Goal: Task Accomplishment & Management: Complete application form

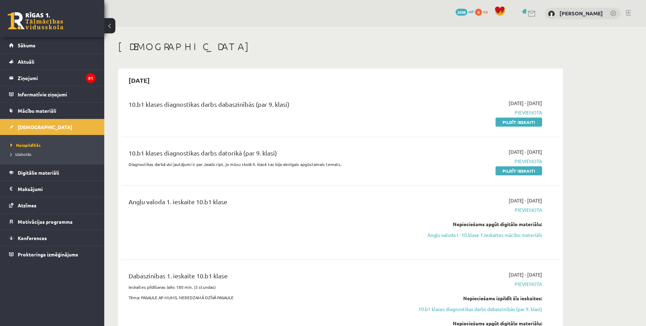
click at [49, 78] on legend "Ziņojumi 81" at bounding box center [57, 78] width 78 height 16
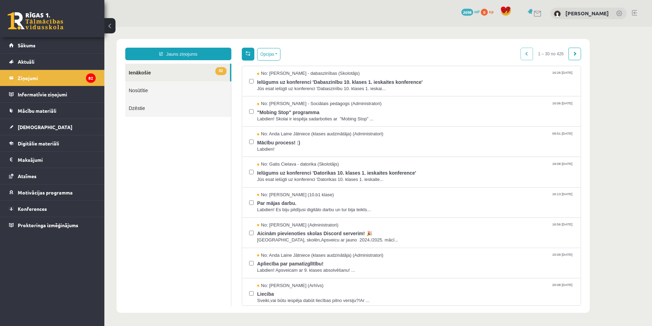
click at [249, 51] on span at bounding box center [247, 53] width 5 height 5
click at [277, 56] on button "Opcijas" at bounding box center [268, 54] width 23 height 13
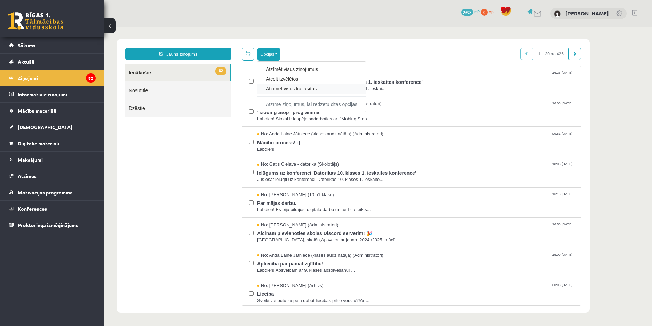
click at [300, 89] on link "Atzīmēt visus kā lasītus" at bounding box center [311, 88] width 91 height 7
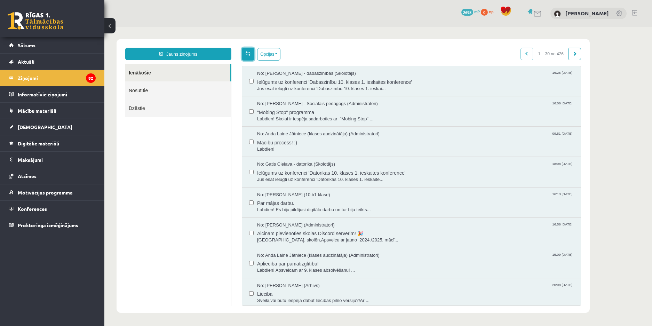
click at [251, 53] on link at bounding box center [248, 54] width 13 height 13
click at [245, 53] on link at bounding box center [248, 54] width 13 height 13
click at [252, 54] on link at bounding box center [248, 54] width 13 height 13
click at [74, 76] on legend "Ziņojumi 82" at bounding box center [57, 78] width 78 height 16
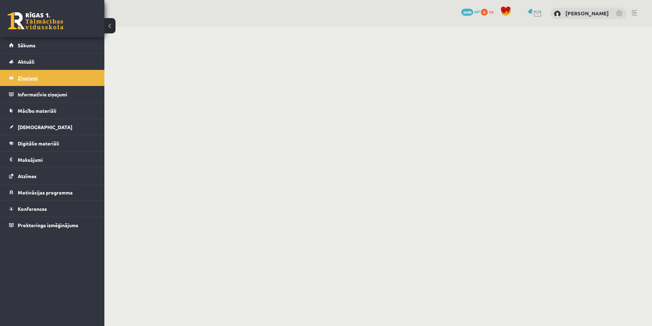
click at [53, 76] on legend "Ziņojumi 82" at bounding box center [57, 78] width 78 height 16
click at [24, 80] on legend "Ziņojumi 82" at bounding box center [57, 78] width 78 height 16
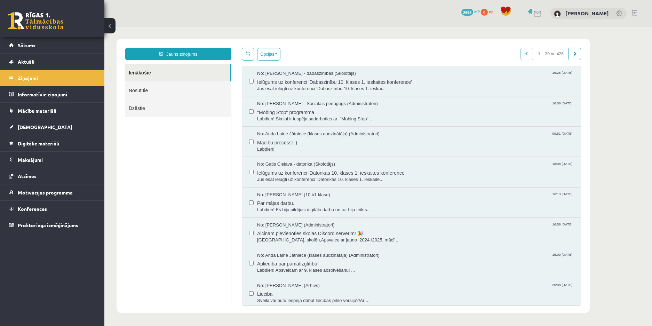
click at [321, 144] on span "Mācību process! :)" at bounding box center [415, 141] width 316 height 9
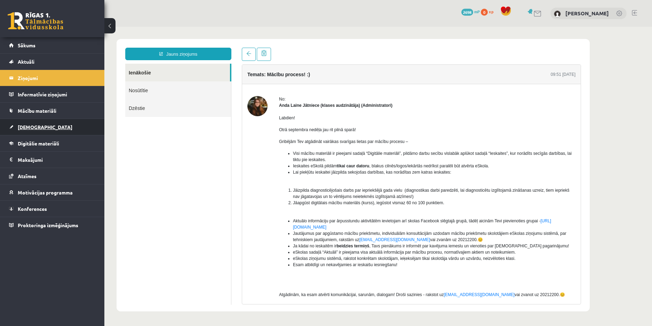
click at [45, 131] on link "[DEMOGRAPHIC_DATA]" at bounding box center [52, 127] width 87 height 16
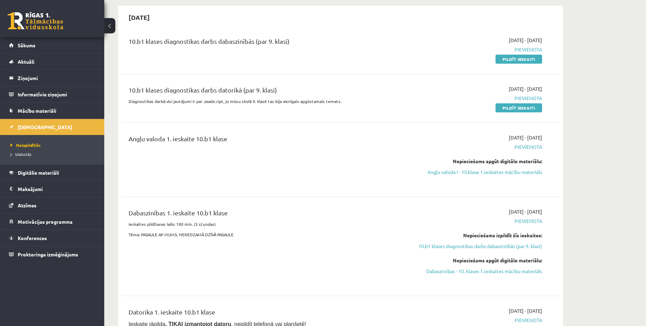
scroll to position [70, 0]
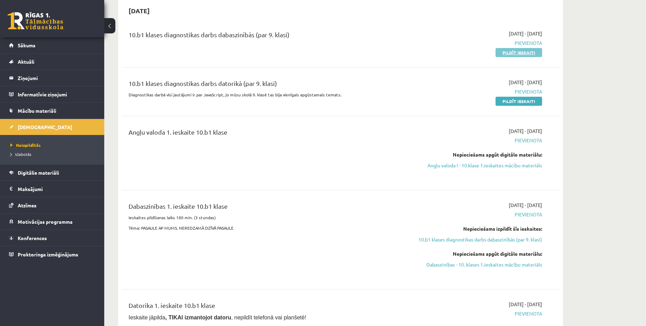
click at [501, 51] on link "Pildīt ieskaiti" at bounding box center [519, 52] width 47 height 9
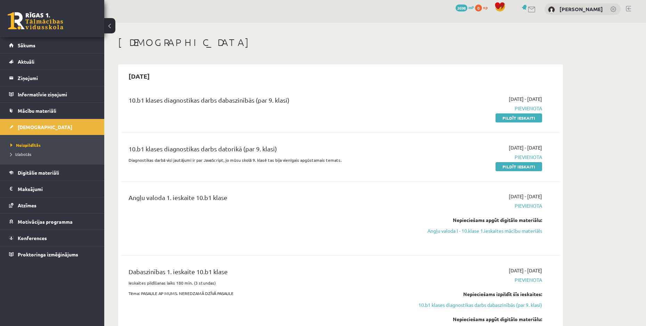
scroll to position [0, 0]
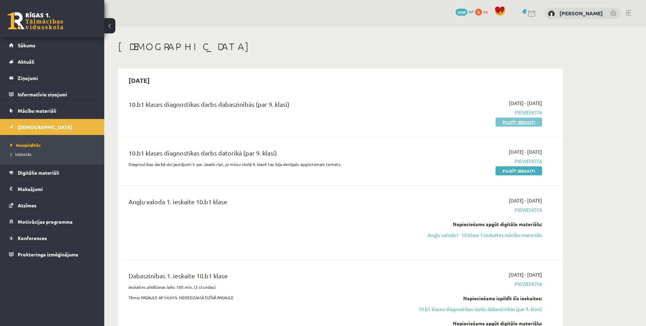
click at [518, 124] on link "Pildīt ieskaiti" at bounding box center [519, 122] width 47 height 9
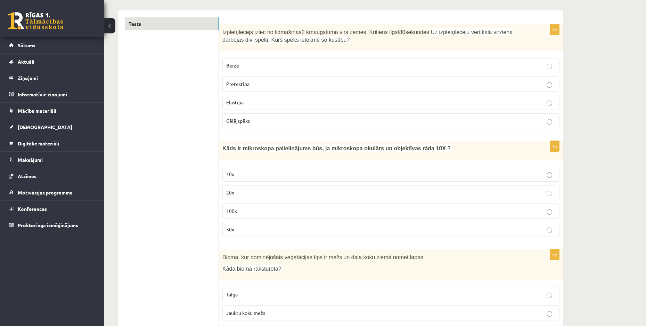
scroll to position [127, 0]
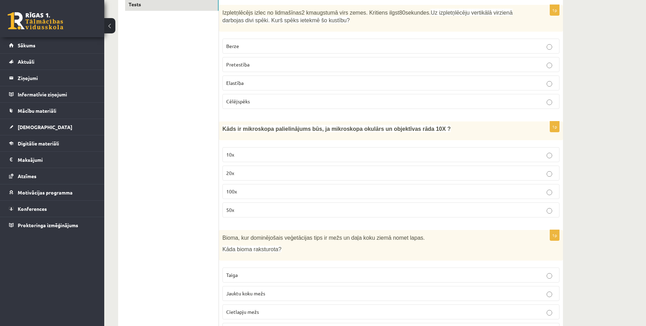
click at [257, 65] on p "Pretestība" at bounding box center [391, 64] width 330 height 7
click at [256, 192] on p "100x" at bounding box center [391, 191] width 330 height 7
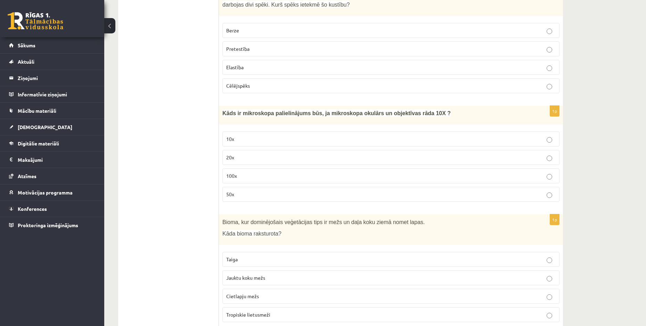
scroll to position [139, 0]
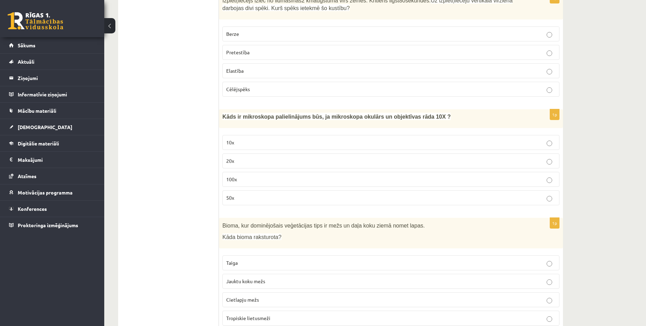
click at [315, 281] on p "Jauktu koku mežs" at bounding box center [391, 280] width 330 height 7
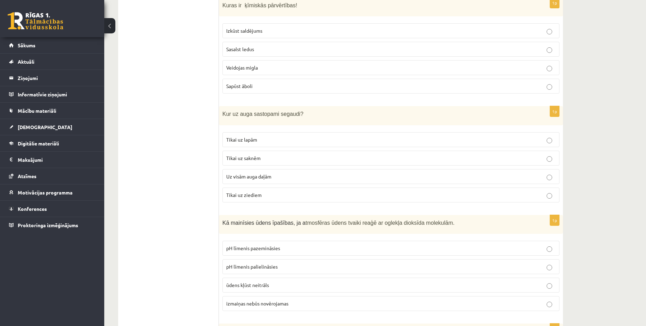
scroll to position [475, 0]
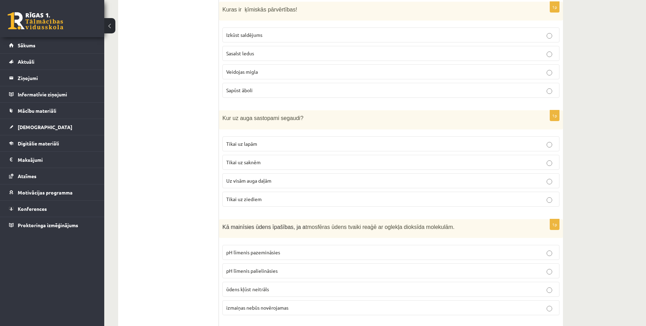
click at [398, 92] on p "Sapūst āboli" at bounding box center [391, 90] width 330 height 7
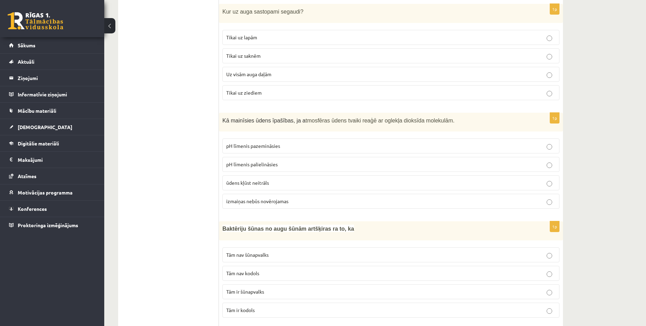
scroll to position [580, 0]
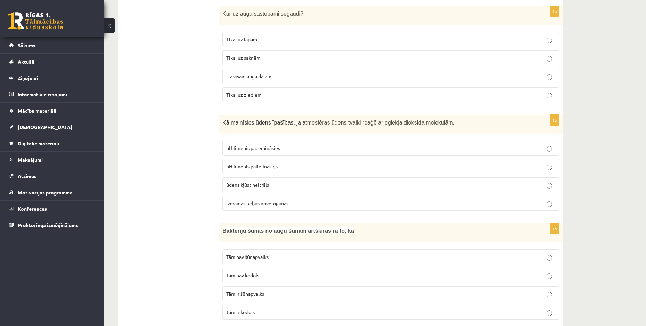
click at [233, 76] on span "Uz visām auga daļām" at bounding box center [248, 76] width 45 height 6
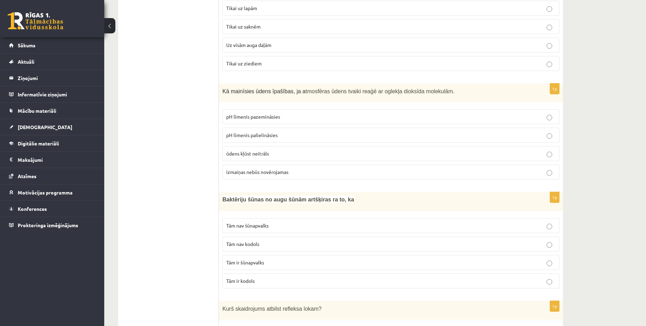
scroll to position [614, 0]
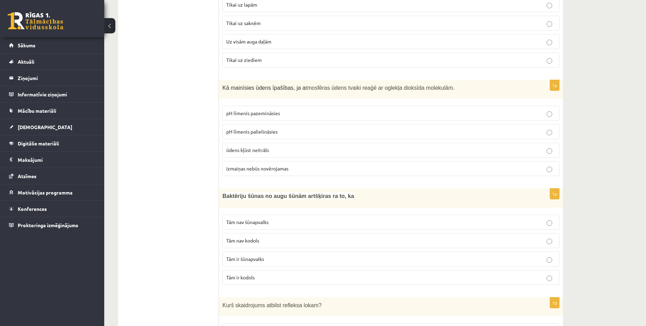
click at [286, 116] on p "pH līmenis pazemināsies" at bounding box center [391, 113] width 330 height 7
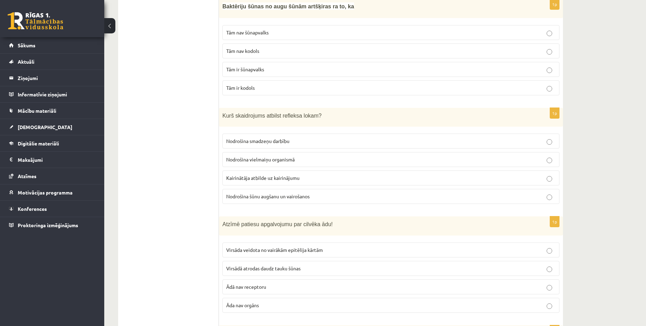
scroll to position [796, 0]
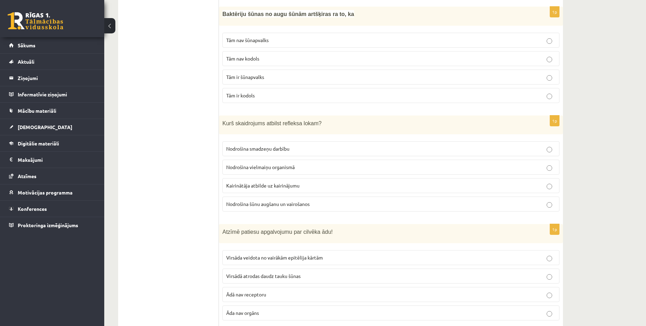
click at [296, 58] on p "Tām nav kodols" at bounding box center [391, 58] width 330 height 7
click at [336, 188] on p "Kairinātāja atbilde uz kairinājumu" at bounding box center [391, 185] width 330 height 7
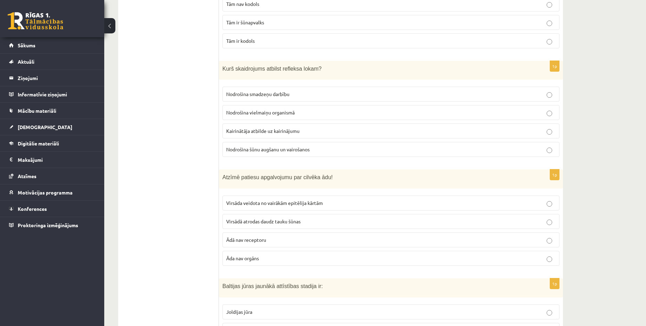
scroll to position [901, 0]
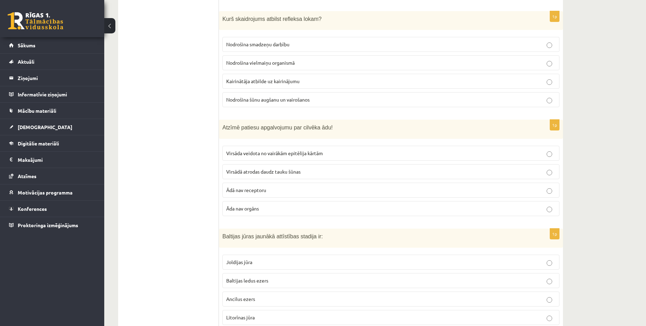
click at [472, 158] on label "Virsāda veidota no vairākām epitēlija kārtām" at bounding box center [391, 153] width 337 height 15
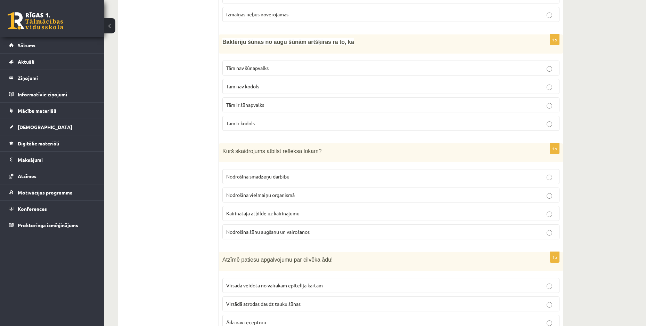
scroll to position [733, 0]
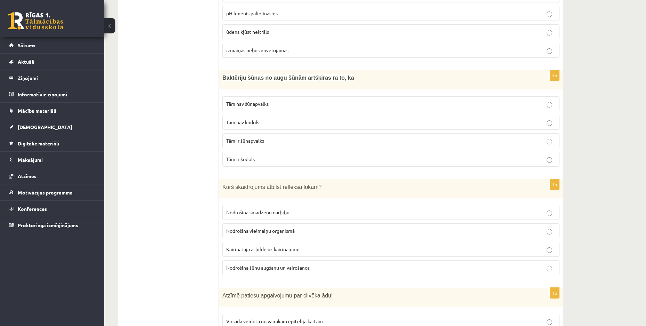
click at [260, 155] on label "Tām ir kodols" at bounding box center [391, 159] width 337 height 15
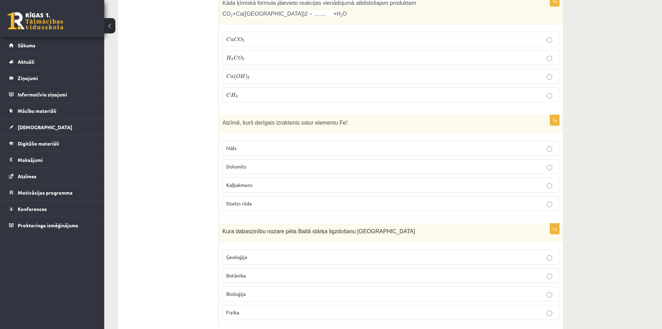
scroll to position [3195, 0]
click at [257, 303] on label "Fizika" at bounding box center [391, 310] width 337 height 15
click at [251, 289] on p "Bioloģija" at bounding box center [391, 292] width 330 height 7
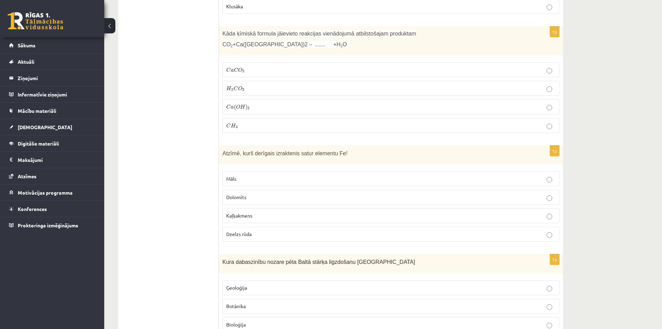
scroll to position [3160, 0]
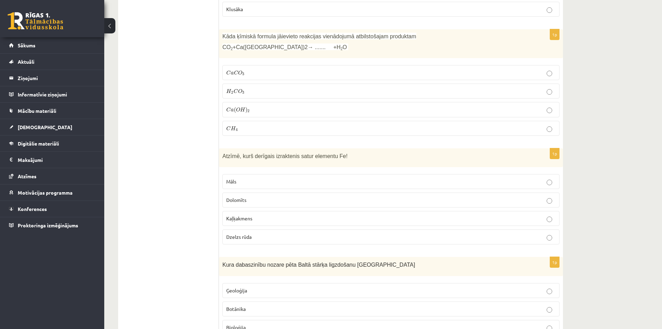
click at [268, 233] on p "Dzelzs rūda" at bounding box center [391, 236] width 330 height 7
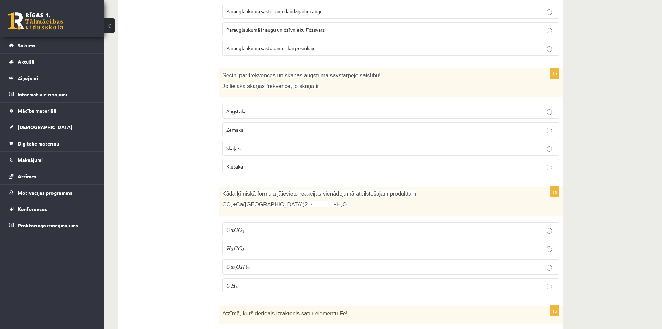
scroll to position [2986, 0]
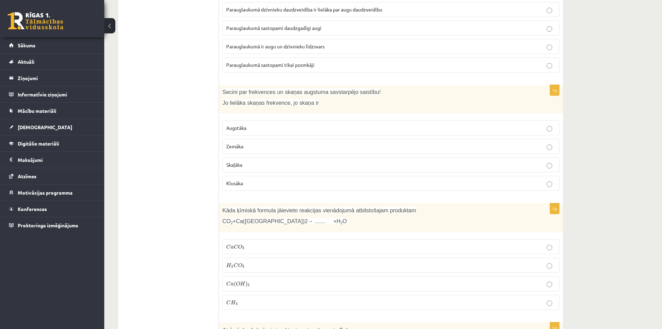
click at [262, 261] on p "H 2 C O 3 H 2 C O 3" at bounding box center [391, 264] width 330 height 7
click at [242, 244] on span "O" at bounding box center [240, 246] width 4 height 5
click at [250, 243] on p "C a C O 3 C a C O 3" at bounding box center [391, 246] width 330 height 7
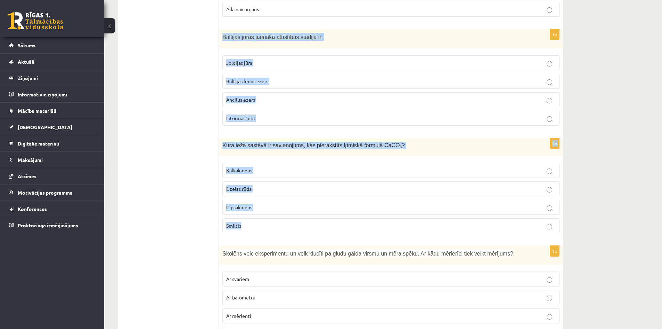
scroll to position [1213, 0]
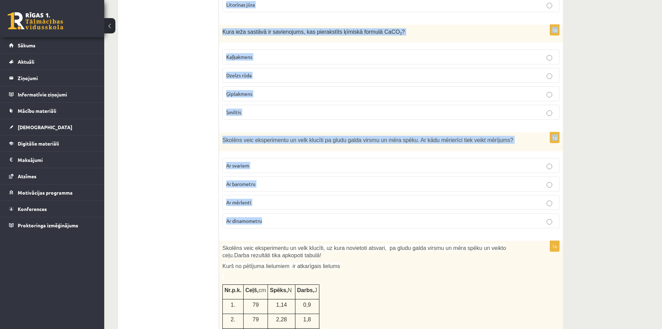
drag, startPoint x: 220, startPoint y: 25, endPoint x: 272, endPoint y: 225, distance: 206.6
copy form "Baltijas jūras jaunākā attīstības stadija ir: Joldijas jūra Baltijas ledus ezer…"
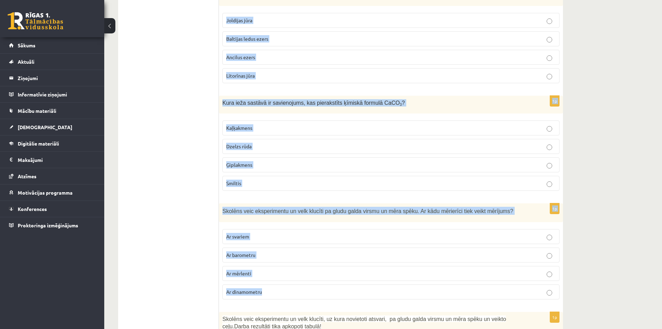
scroll to position [1113, 0]
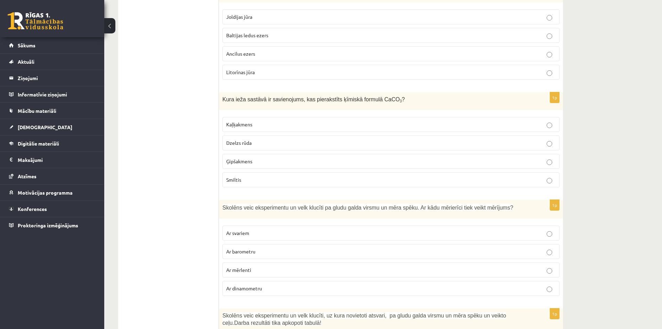
scroll to position [1147, 0]
click at [468, 75] on label "Litorīnas jūra" at bounding box center [391, 70] width 337 height 15
click at [263, 121] on p "Kaļķakmens" at bounding box center [391, 122] width 330 height 7
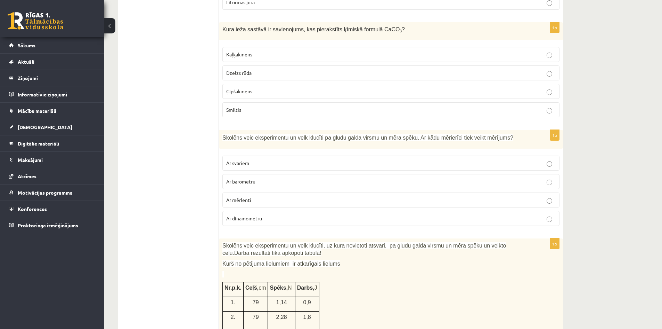
scroll to position [1217, 0]
click at [265, 218] on p "Ar dinamometru" at bounding box center [391, 216] width 330 height 7
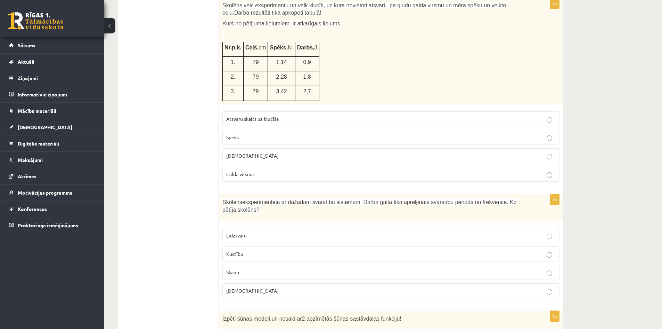
scroll to position [1426, 0]
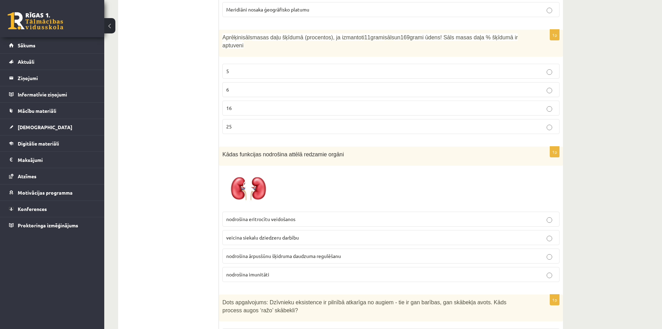
scroll to position [2048, 0]
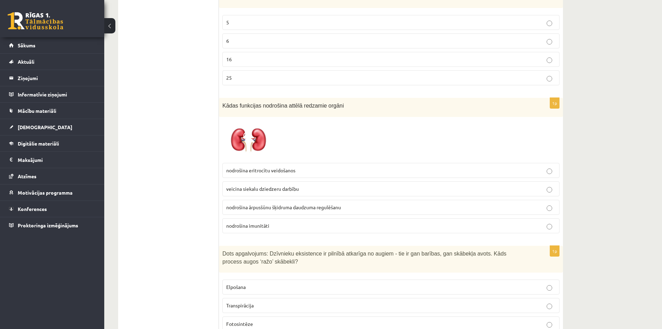
click at [281, 167] on span "nodrošina eritrocītu veidošanos" at bounding box center [260, 170] width 69 height 6
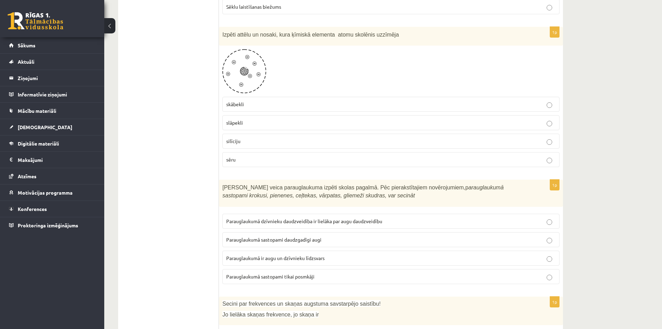
scroll to position [2778, 0]
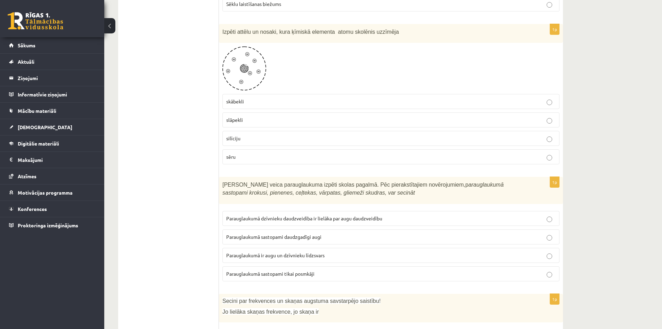
click at [244, 94] on label "skābekli" at bounding box center [391, 101] width 337 height 15
click at [336, 251] on p "Parauglaukumā ir augu un dzīvnieku līdzsvars" at bounding box center [391, 254] width 330 height 7
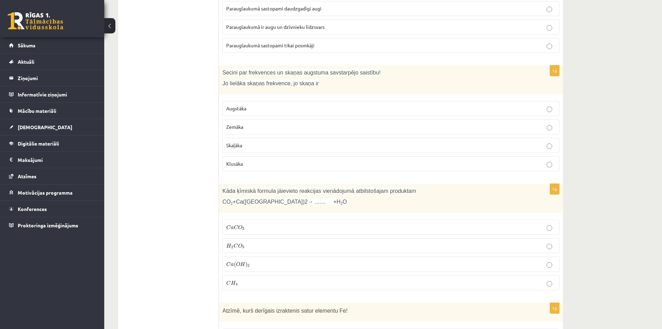
scroll to position [2986, 0]
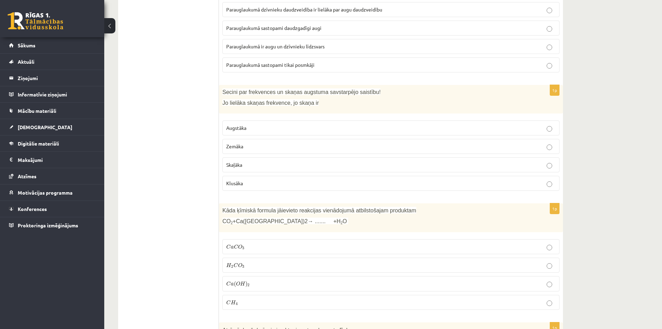
click at [255, 124] on p "Augstāka" at bounding box center [391, 127] width 330 height 7
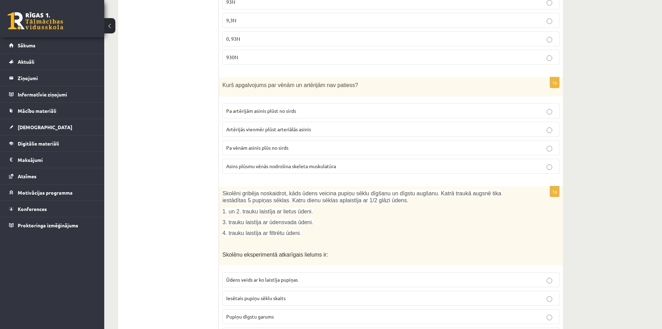
scroll to position [2488, 0]
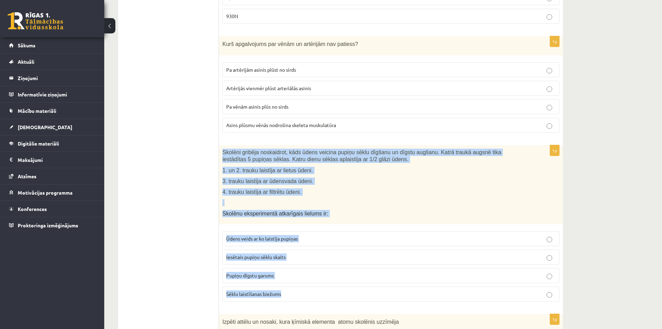
drag, startPoint x: 221, startPoint y: 136, endPoint x: 349, endPoint y: 278, distance: 192.0
click at [349, 278] on div "1p Skolēni gribēja noskaidrot, kāds ūdens veicina pupiņu sēklu dīgšanu un dīgst…" at bounding box center [391, 226] width 344 height 162
copy div "Skolēni gribēja noskaidrot, kāds ūdens veicina pupiņu sēklu dīgšanu un dīgstu a…"
click at [294, 272] on p "Pupiņu dīgstu garums" at bounding box center [391, 275] width 330 height 7
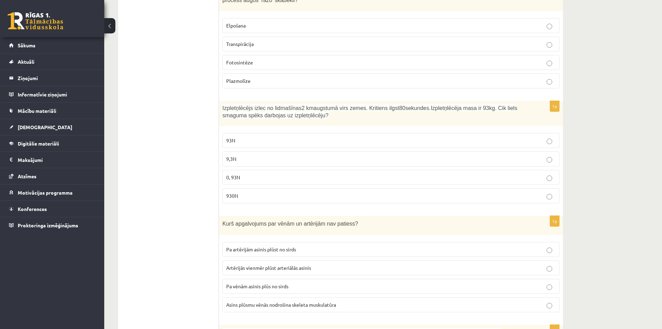
scroll to position [2291, 0]
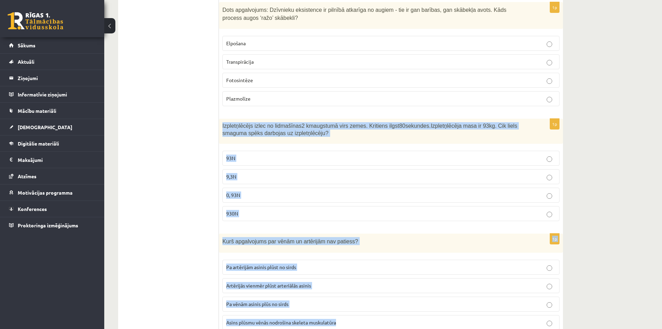
drag, startPoint x: 220, startPoint y: 105, endPoint x: 356, endPoint y: 314, distance: 249.4
copy form "Izpletņlēcējs izlec no lidmašīnas 2 km augstumā virs zemes. Kritiens ilgst 80 s…"
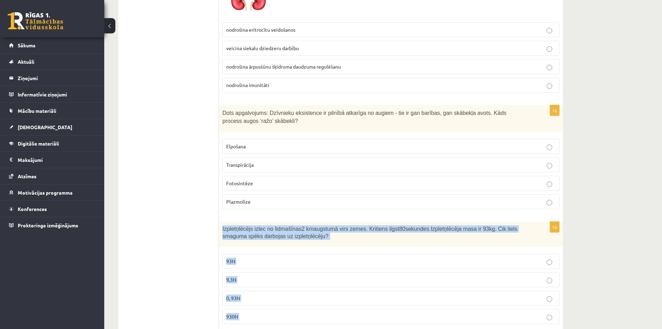
scroll to position [2187, 0]
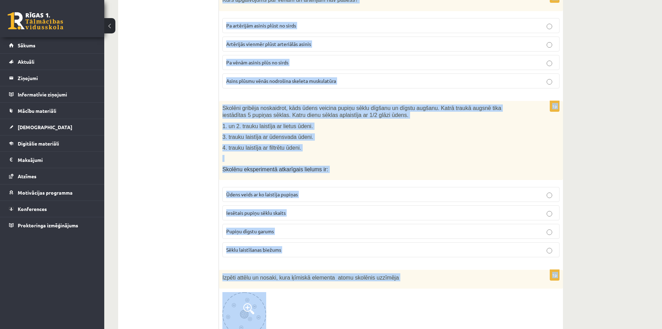
scroll to position [2577, 0]
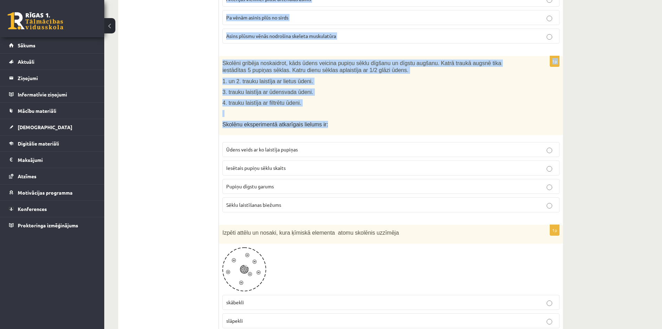
drag, startPoint x: 222, startPoint y: 134, endPoint x: 328, endPoint y: 108, distance: 108.8
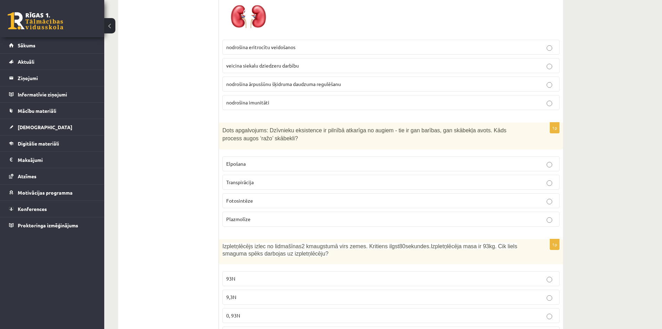
scroll to position [2125, 0]
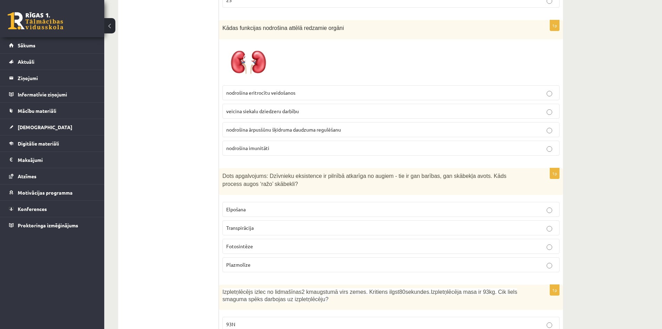
drag, startPoint x: 212, startPoint y: 156, endPoint x: 236, endPoint y: 163, distance: 24.2
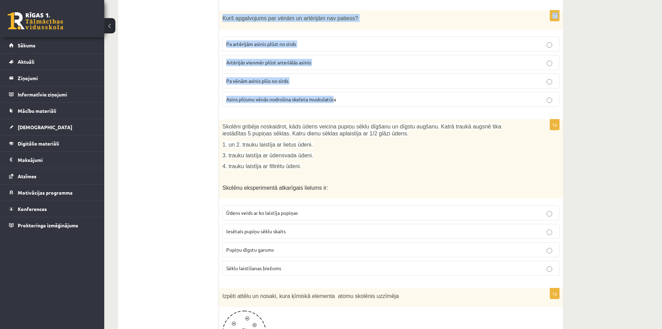
scroll to position [2508, 0]
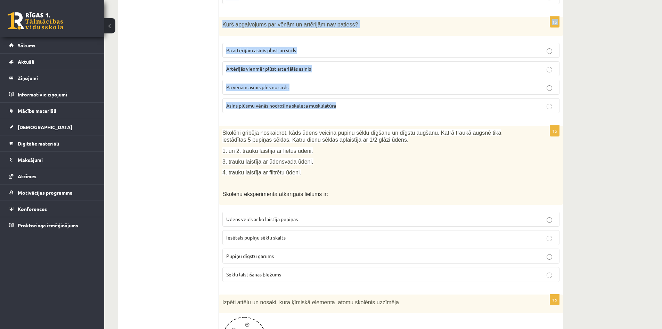
drag, startPoint x: 222, startPoint y: 159, endPoint x: 344, endPoint y: 90, distance: 140.2
copy form "Dots apgalvojums: Dzīvnieku eksistence ir pilnībā atkarīga no augiem - tie ir g…"
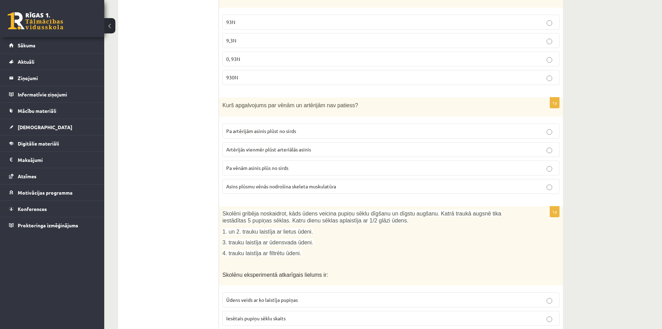
scroll to position [2438, 0]
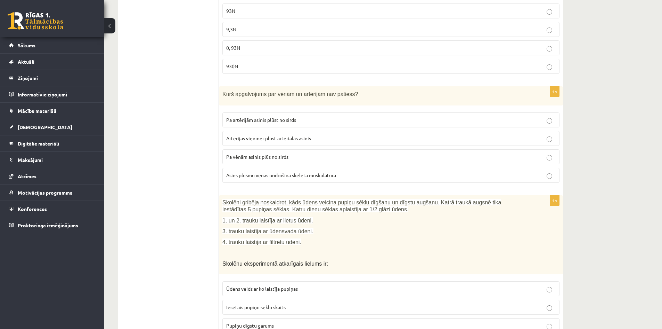
click at [248, 131] on label "Artērijās vienmēr plūst arteriālās asinis" at bounding box center [391, 138] width 337 height 15
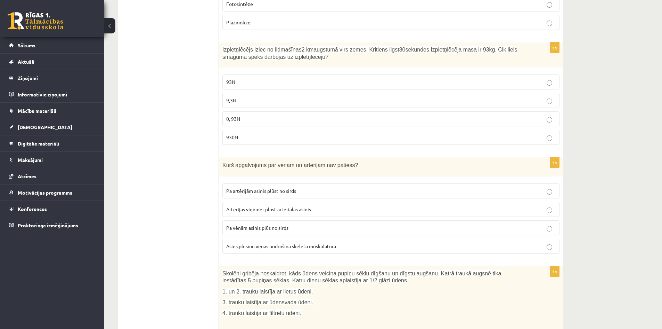
scroll to position [2334, 0]
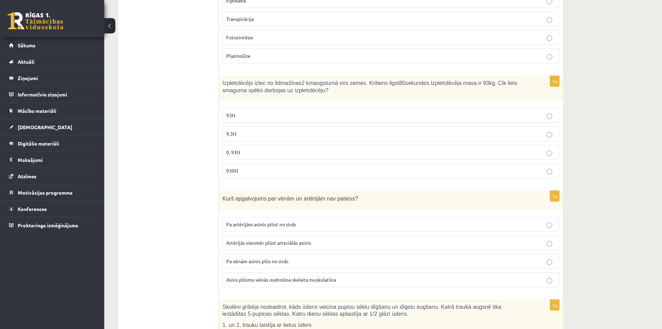
click at [262, 167] on p "930N" at bounding box center [391, 170] width 330 height 7
click at [239, 112] on p "93N" at bounding box center [391, 115] width 330 height 7
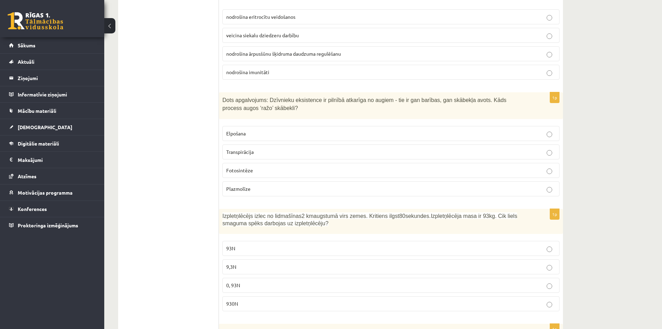
scroll to position [2195, 0]
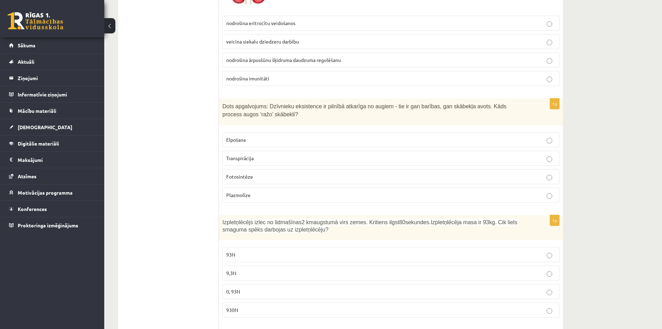
click at [242, 169] on label "Fotosintēze" at bounding box center [391, 176] width 337 height 15
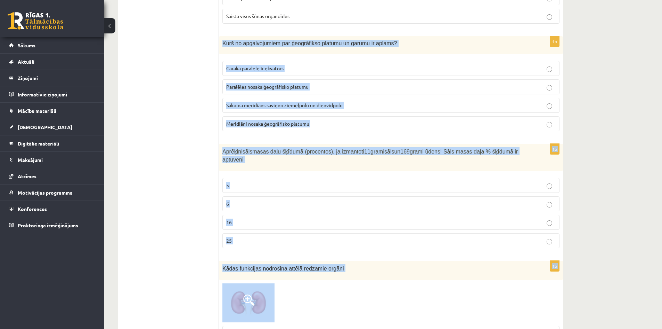
scroll to position [1910, 0]
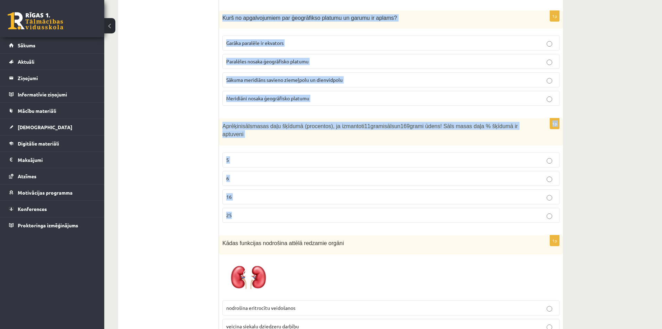
drag, startPoint x: 222, startPoint y: 143, endPoint x: 310, endPoint y: 207, distance: 108.8
copy form "Kurš no apgalvojumiem par ģeogrāfikso platumu un garumu ir aplams? Garāka paral…"
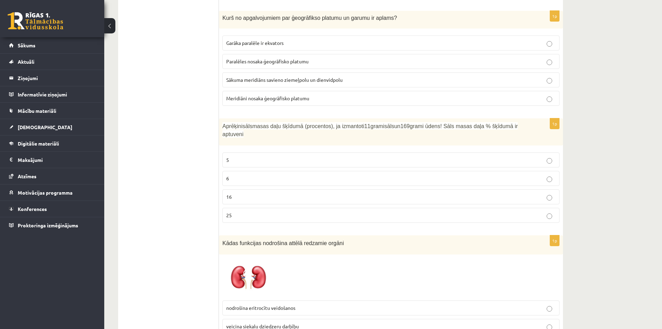
click at [244, 175] on p "6" at bounding box center [391, 178] width 330 height 7
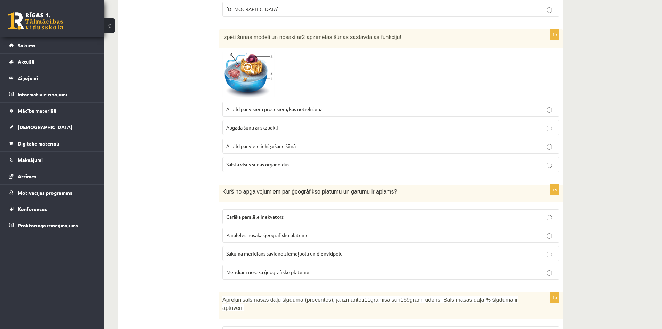
scroll to position [1736, 0]
click at [326, 268] on p "Meridiāni nosaka ģeogrāfisko platumu" at bounding box center [391, 271] width 330 height 7
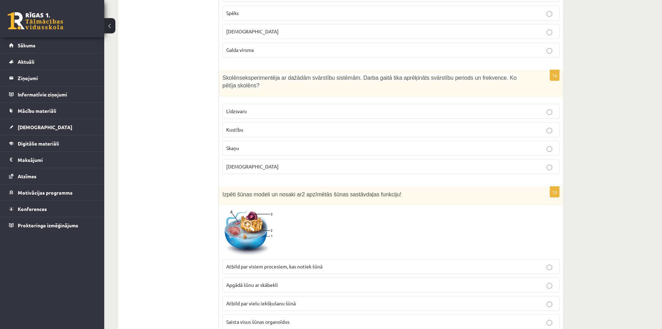
scroll to position [1597, 0]
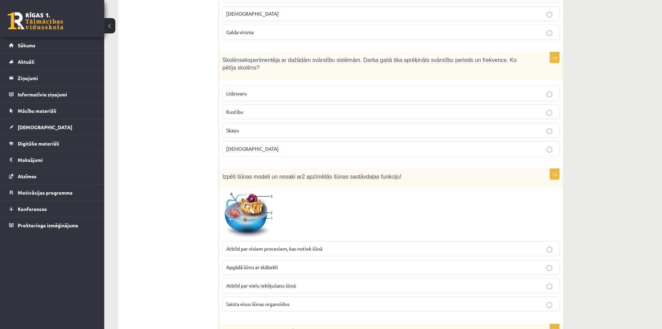
click at [255, 204] on img at bounding box center [249, 214] width 52 height 47
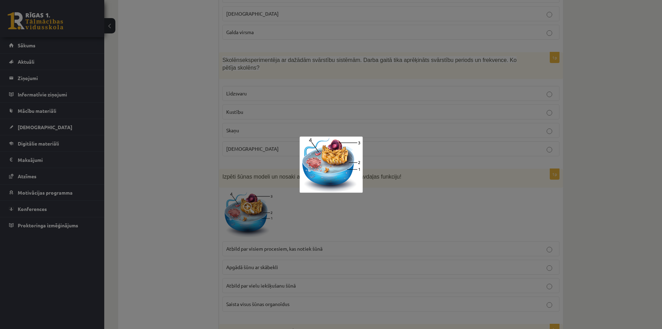
click at [247, 206] on div at bounding box center [331, 164] width 662 height 329
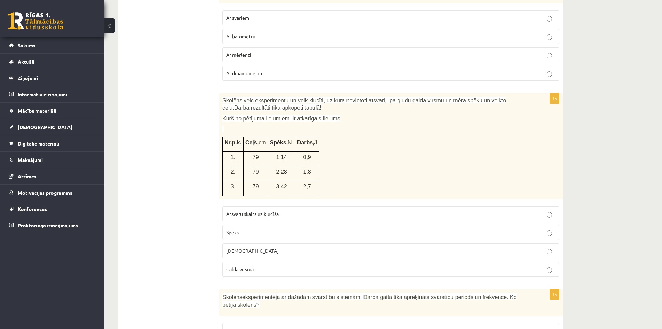
scroll to position [1389, 0]
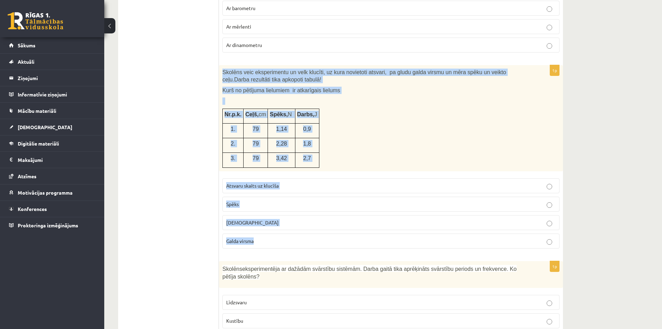
drag, startPoint x: 222, startPoint y: 71, endPoint x: 295, endPoint y: 240, distance: 183.6
click at [295, 240] on div "1p Skolēns veic eksperimentu un velk klucīti, uz kura novietoti atsvari, pa glu…" at bounding box center [391, 159] width 344 height 188
copy div "Skolēns veic eksperimentu un velk klucīti, uz kura novietoti atsvari, pa gludu …"
click at [402, 203] on p "Spēks" at bounding box center [391, 203] width 330 height 7
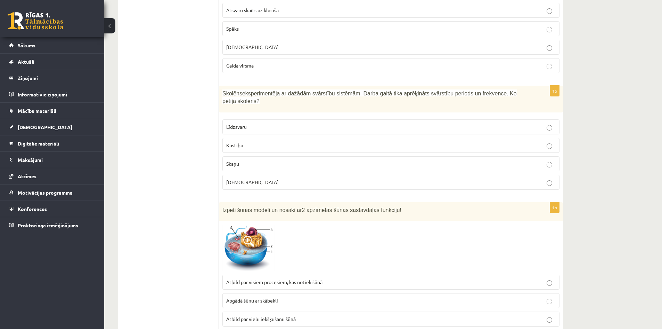
scroll to position [1562, 0]
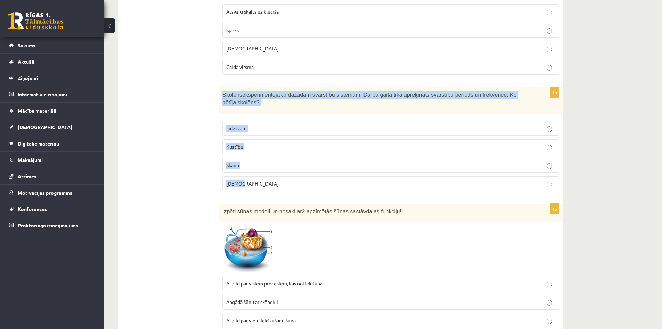
drag, startPoint x: 227, startPoint y: 95, endPoint x: 264, endPoint y: 176, distance: 89.0
click at [264, 176] on div "1p Skolēns eksperimentēja ar dažādām svārstību sistēmām. Darba gaitā tika aprēķ…" at bounding box center [391, 142] width 344 height 110
copy div "Skolēns eksperimentēja ar dažādām svārstību sistēmām. Darba gaitā tika aprēķinā…"
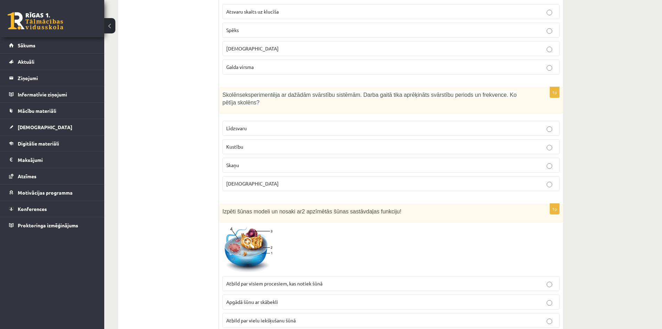
click at [193, 174] on ul "Tests" at bounding box center [172, 259] width 94 height 3394
click at [255, 143] on p "Kustību" at bounding box center [391, 146] width 330 height 7
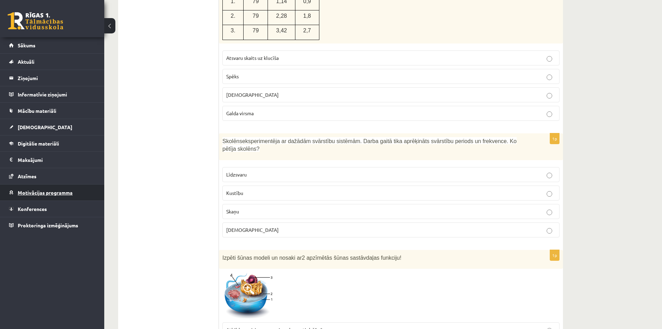
scroll to position [1597, 0]
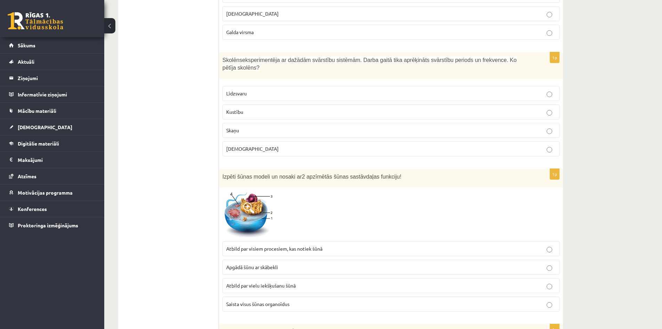
click at [268, 219] on img at bounding box center [249, 214] width 52 height 47
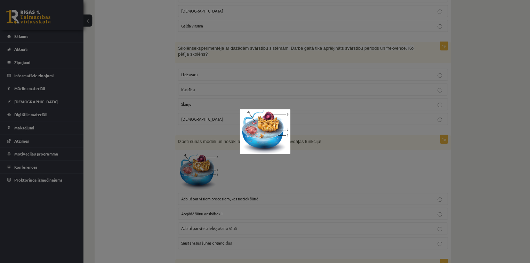
scroll to position [1597, 0]
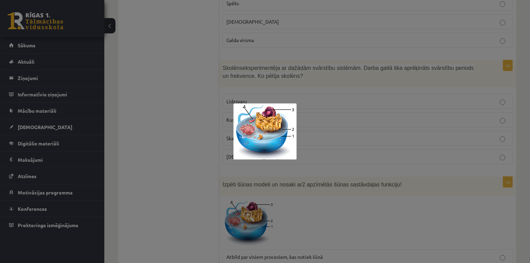
click at [374, 169] on div at bounding box center [265, 131] width 530 height 263
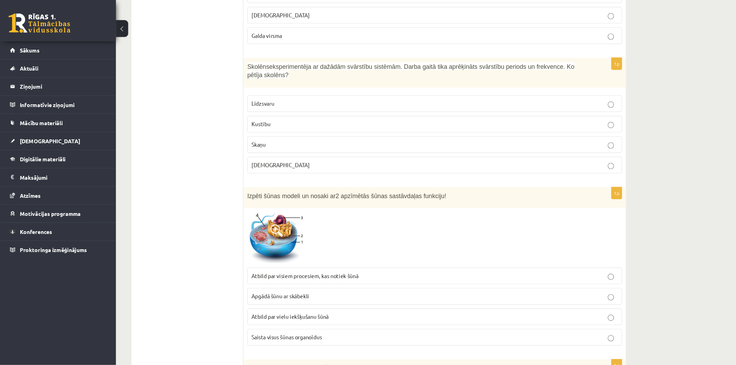
scroll to position [1597, 0]
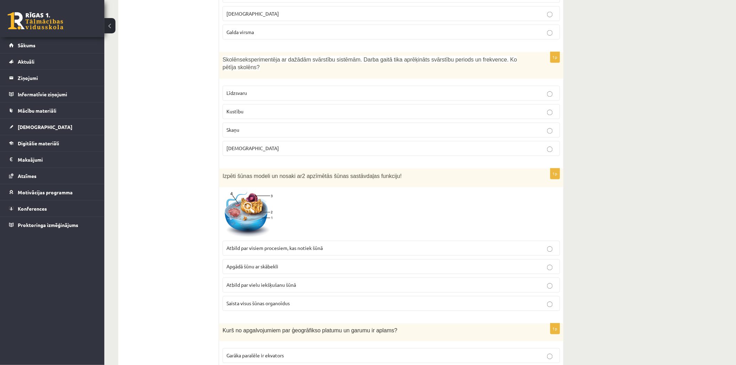
click at [300, 282] on p "Atbild par vielu iekšķušanu šūnā" at bounding box center [391, 285] width 330 height 7
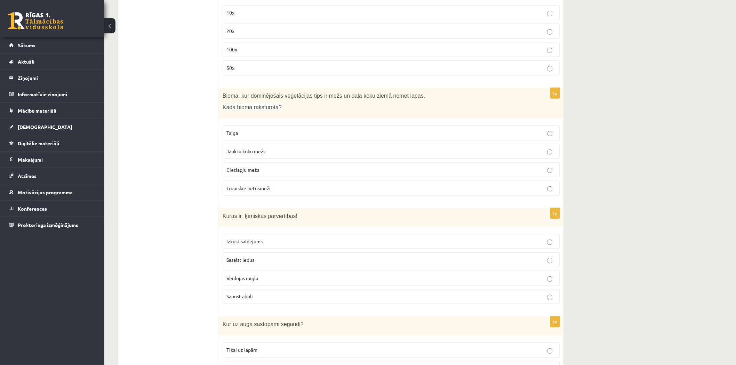
scroll to position [0, 0]
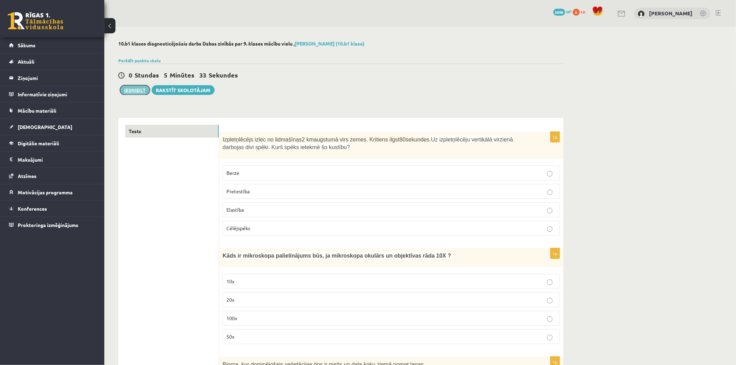
click at [132, 92] on button "Iesniegt" at bounding box center [135, 90] width 30 height 10
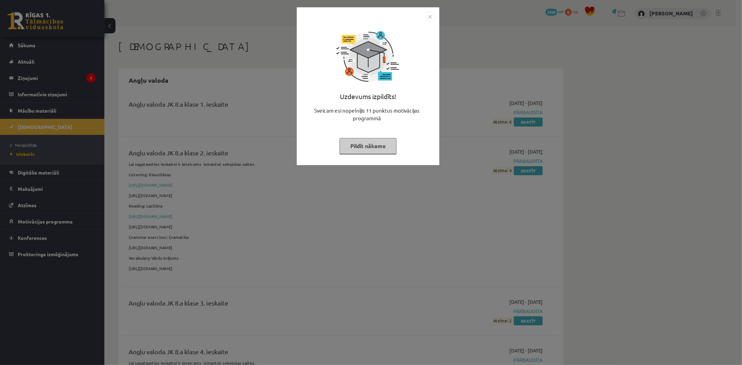
click at [386, 142] on button "Pildīt nākamo" at bounding box center [367, 146] width 57 height 16
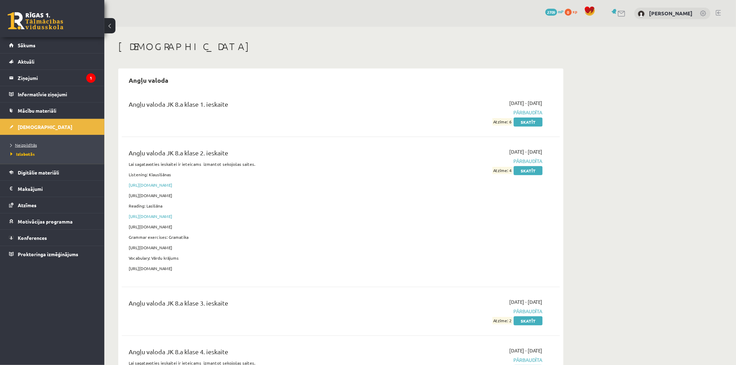
click at [23, 147] on link "Neizpildītās" at bounding box center [53, 145] width 87 height 6
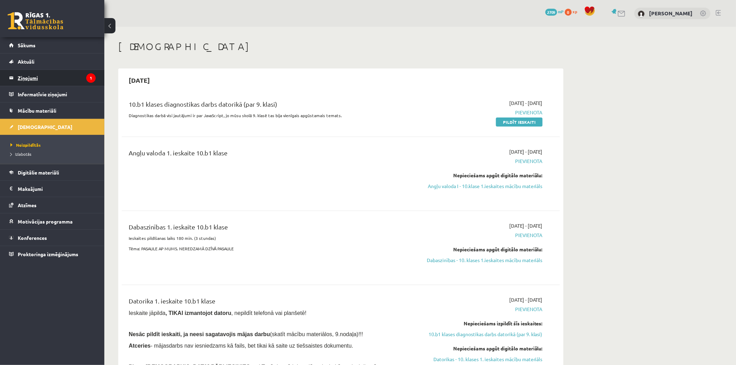
click at [28, 80] on legend "Ziņojumi 1" at bounding box center [57, 78] width 78 height 16
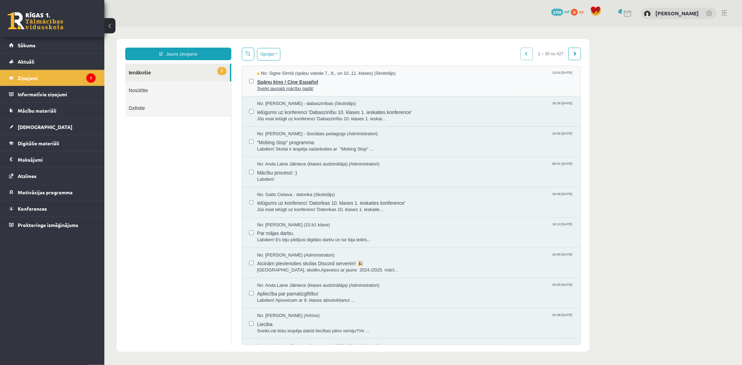
click at [349, 82] on span "Spāņu kino / Cine Español" at bounding box center [415, 80] width 316 height 9
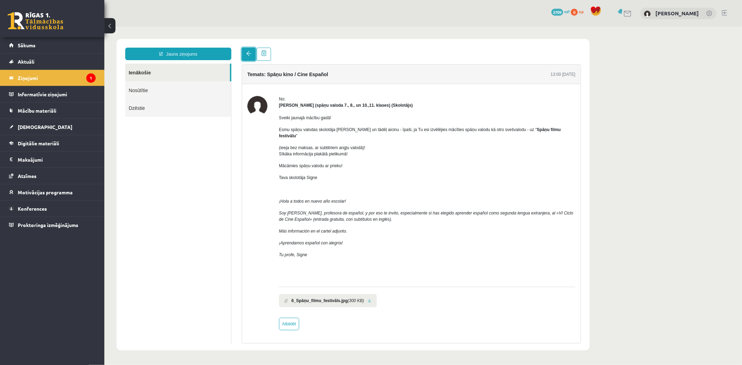
click at [254, 54] on link at bounding box center [248, 53] width 14 height 13
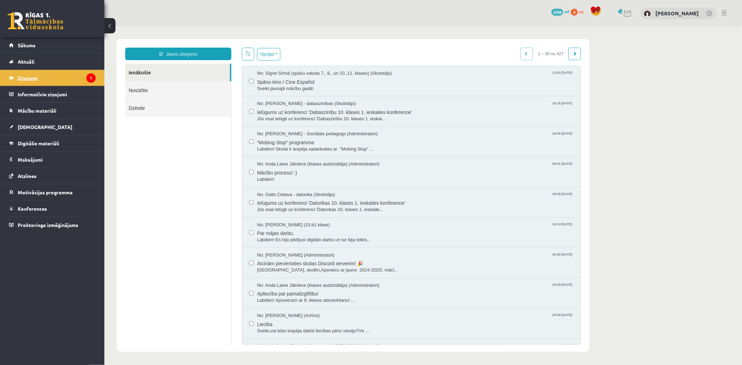
click at [18, 75] on legend "Ziņojumi 1" at bounding box center [57, 78] width 78 height 16
click at [40, 209] on span "Konferences" at bounding box center [32, 208] width 29 height 6
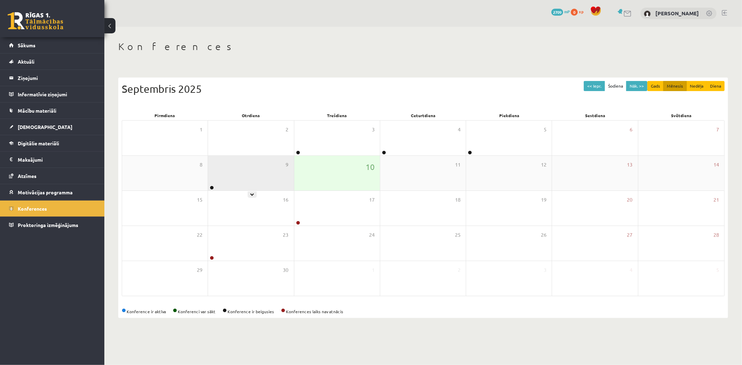
click at [272, 162] on div "9" at bounding box center [251, 173] width 86 height 35
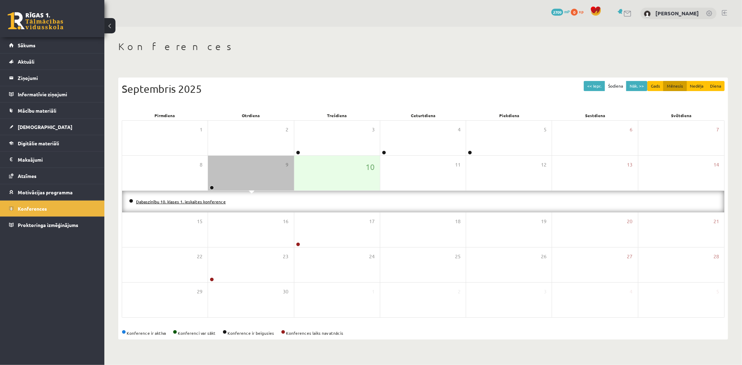
click at [182, 203] on link "Dabaszinību 10. klases 1. ieskaites konference" at bounding box center [181, 202] width 90 height 6
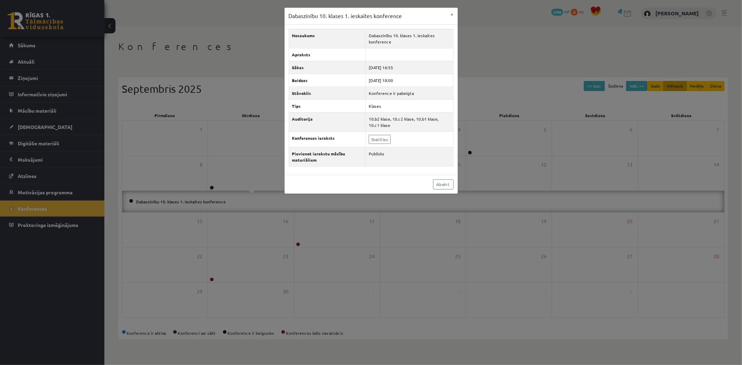
click at [182, 202] on div "Dabaszinību 10. klases 1. ieskaites konference × Nosaukums Dabaszinību 10. klas…" at bounding box center [371, 182] width 742 height 365
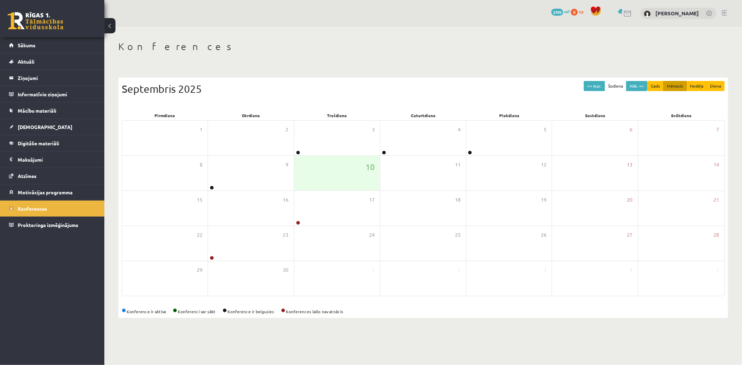
click at [32, 7] on div "0 Dāvanas 2709 mP 0 xp" at bounding box center [52, 18] width 104 height 37
click at [29, 20] on link at bounding box center [36, 20] width 56 height 17
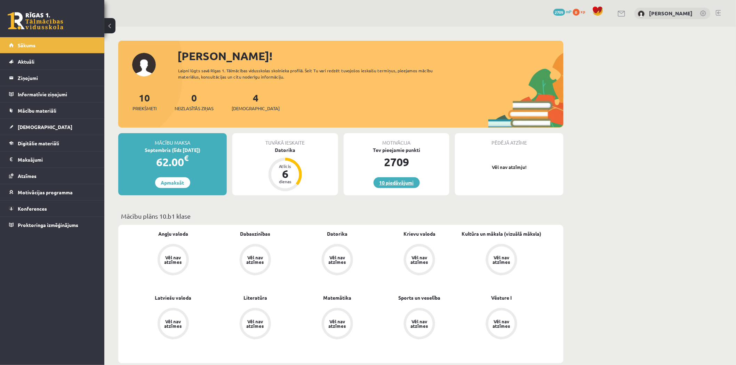
click at [398, 182] on link "10 piedāvājumi" at bounding box center [396, 182] width 46 height 11
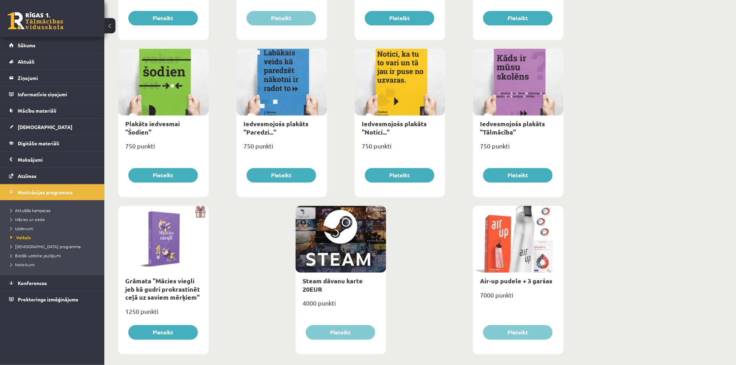
scroll to position [703, 0]
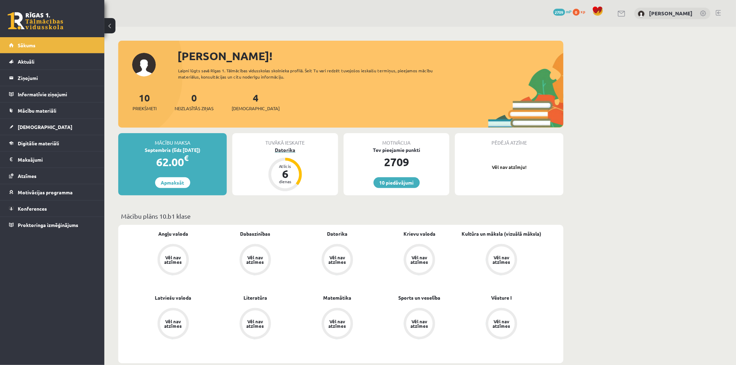
click at [287, 150] on div "Datorika" at bounding box center [285, 149] width 106 height 7
